Goal: Information Seeking & Learning: Learn about a topic

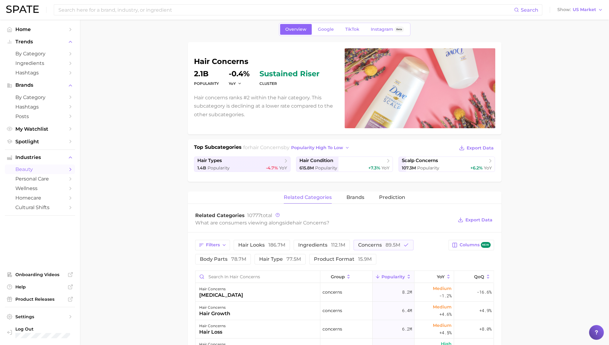
scroll to position [23, 0]
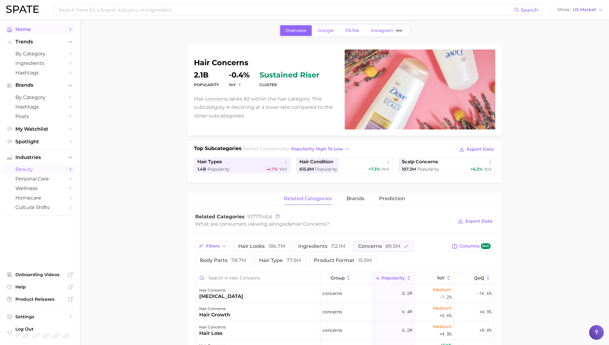
click at [43, 27] on span "Home" at bounding box center [39, 29] width 49 height 6
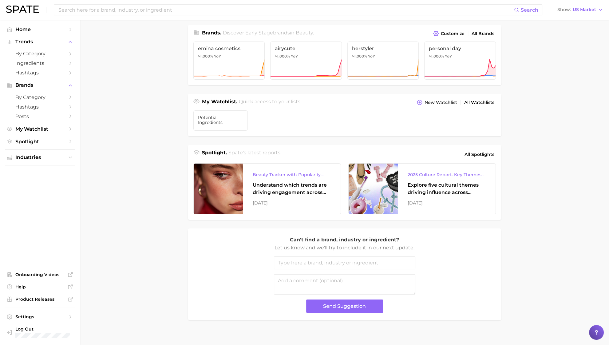
scroll to position [150, 0]
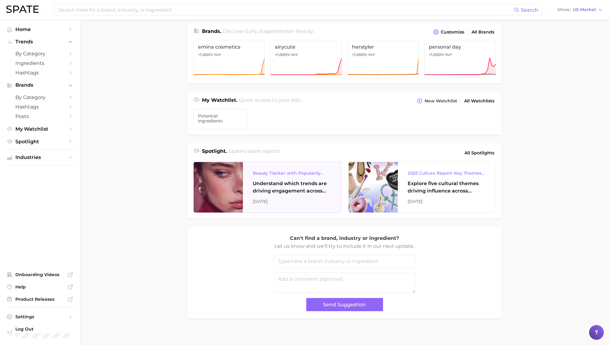
click at [230, 184] on div at bounding box center [218, 187] width 49 height 50
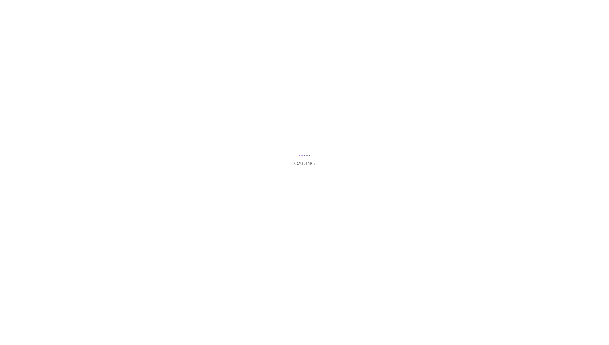
scroll to position [29, 0]
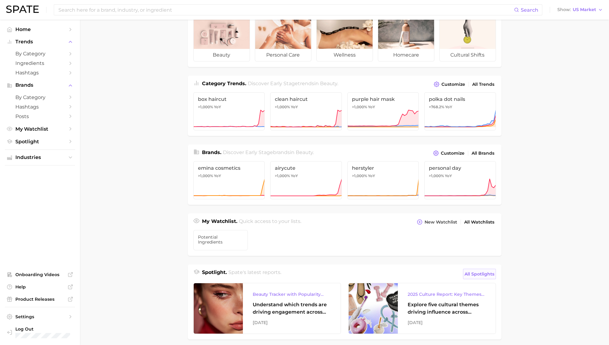
click at [472, 273] on span "All Spotlights" at bounding box center [480, 273] width 30 height 7
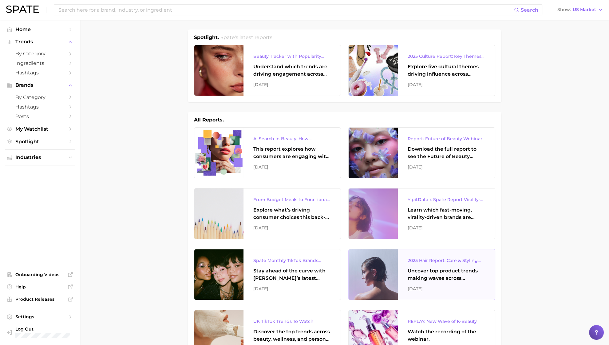
click at [456, 276] on div "Uncover top product trends making waves across platforms — along with key insig…" at bounding box center [447, 274] width 78 height 15
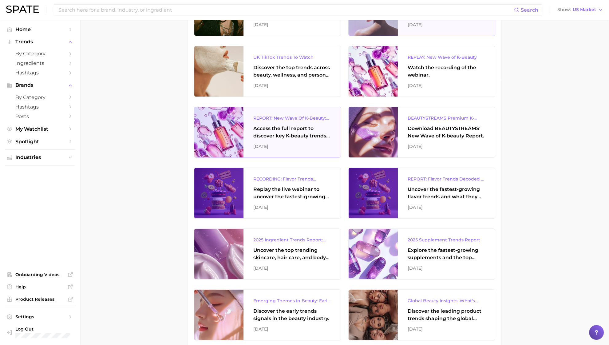
scroll to position [265, 0]
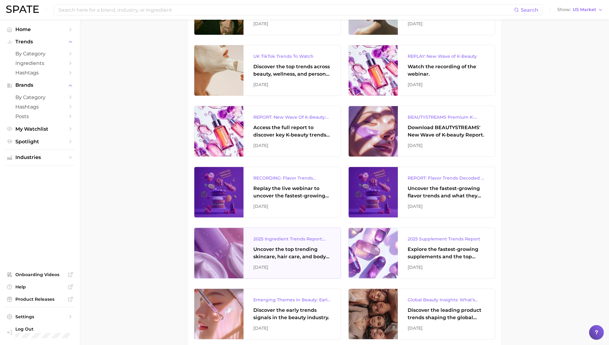
click at [271, 253] on div "Uncover the top trending skincare, hair care, and body care ingredients capturi…" at bounding box center [292, 253] width 78 height 15
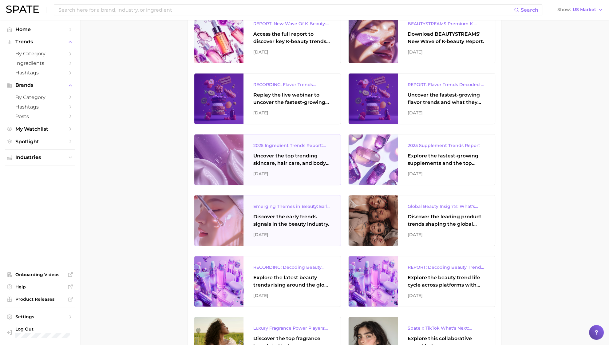
scroll to position [359, 0]
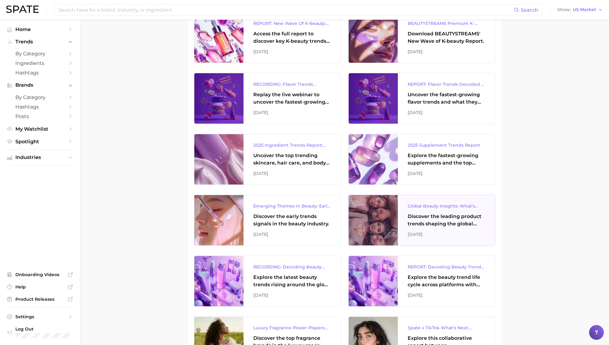
click at [425, 224] on div "Discover the leading product trends shaping the global beauty market." at bounding box center [447, 220] width 78 height 15
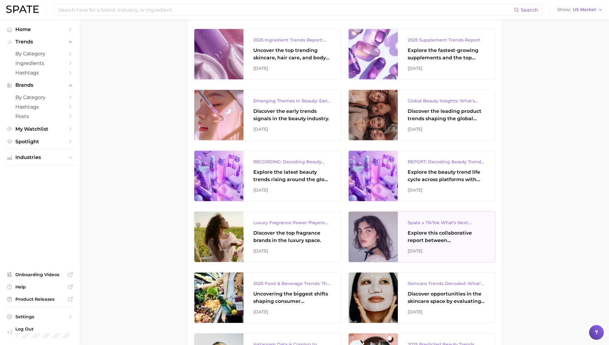
click at [423, 236] on div "Explore this collaborative report between [PERSON_NAME] and TikTok to explore t…" at bounding box center [447, 236] width 78 height 15
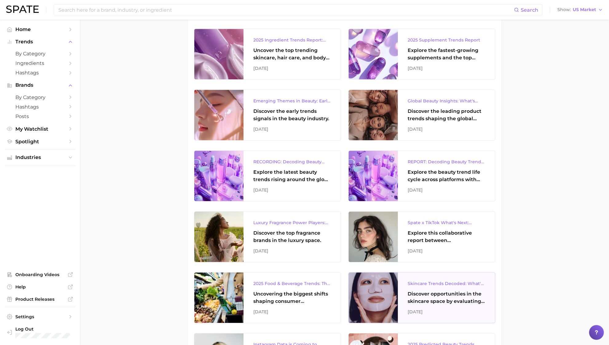
click at [382, 300] on div at bounding box center [373, 298] width 49 height 50
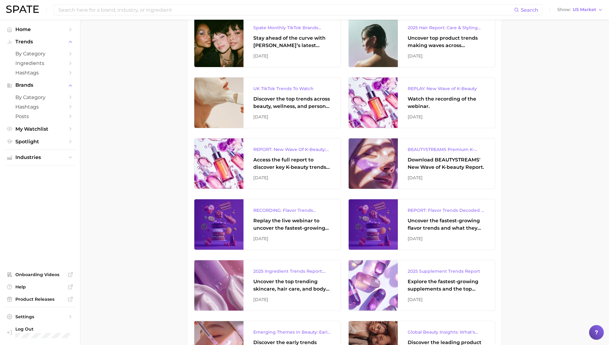
scroll to position [233, 0]
click at [249, 160] on div "REPORT: New Wave Of K-Beauty: [GEOGRAPHIC_DATA]’s Trending Innovations In Skinc…" at bounding box center [292, 164] width 97 height 50
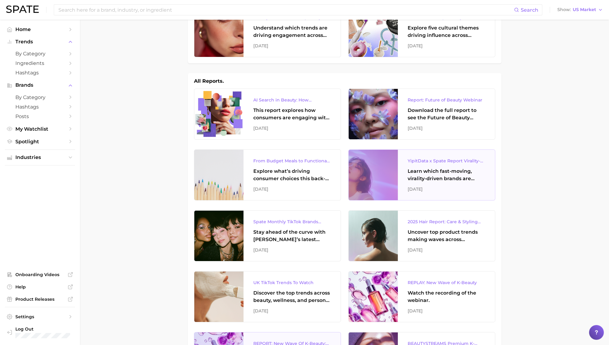
scroll to position [37, 0]
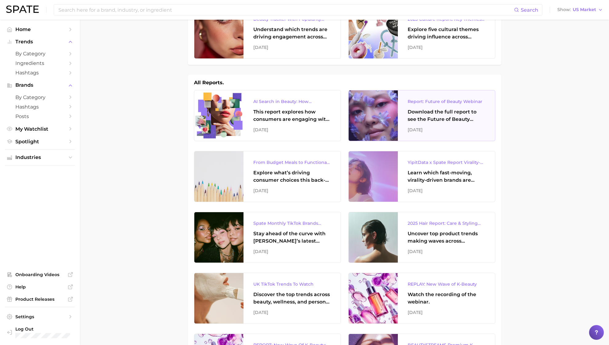
click at [438, 107] on div "Report: Future of Beauty Webinar Download the full report to see the Future of …" at bounding box center [446, 115] width 97 height 50
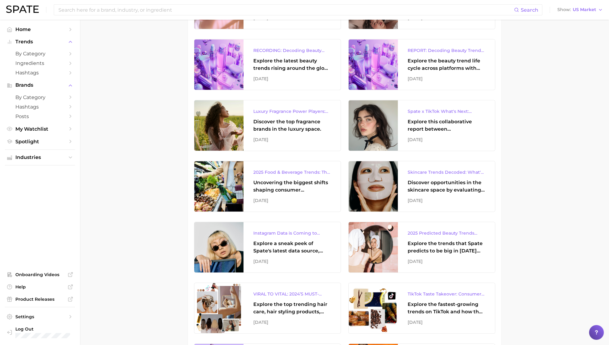
scroll to position [569, 0]
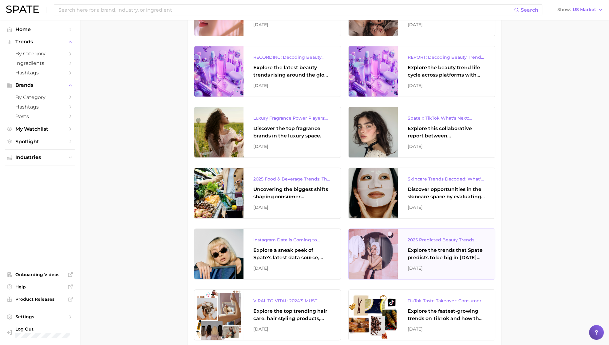
click at [452, 247] on div "Explore the trends that Spate predicts to be big in [DATE] across the skin, hai…" at bounding box center [447, 254] width 78 height 15
